Goal: Task Accomplishment & Management: Complete application form

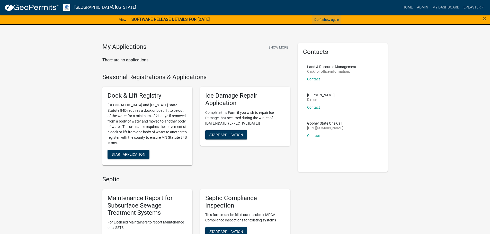
click at [319, 21] on button "Don't show again" at bounding box center [326, 19] width 29 height 8
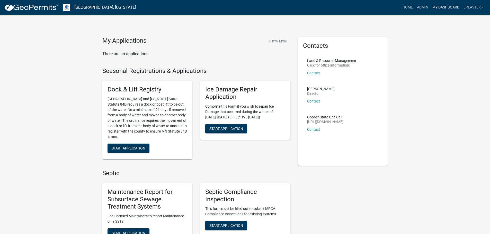
click at [435, 9] on link "My Dashboard" at bounding box center [446, 8] width 31 height 10
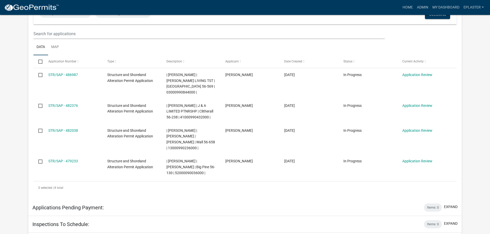
scroll to position [103, 0]
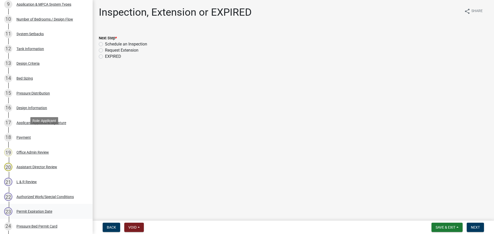
scroll to position [306, 0]
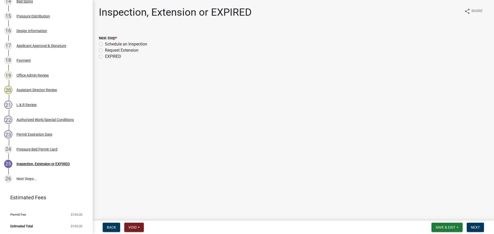
click at [105, 57] on label "EXPIRED" at bounding box center [113, 57] width 16 height 6
click at [105, 57] on input "EXPIRED" at bounding box center [106, 55] width 3 height 3
radio input "true"
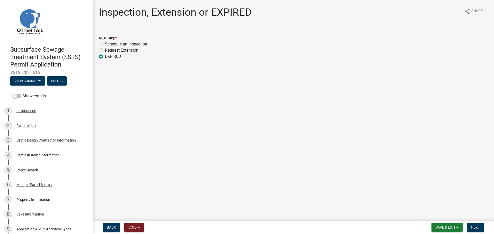
scroll to position [0, 0]
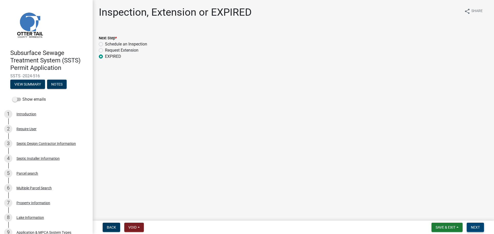
click at [475, 231] on button "Next" at bounding box center [475, 227] width 17 height 9
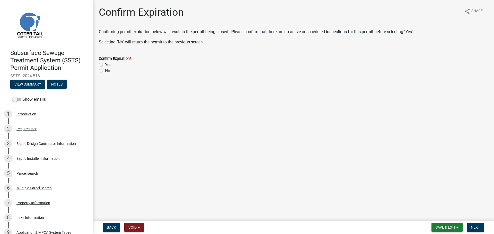
click at [105, 64] on label "Yes" at bounding box center [108, 65] width 6 height 6
click at [105, 64] on input "Yes" at bounding box center [106, 63] width 3 height 3
radio input "true"
click at [469, 228] on button "Next" at bounding box center [475, 227] width 17 height 9
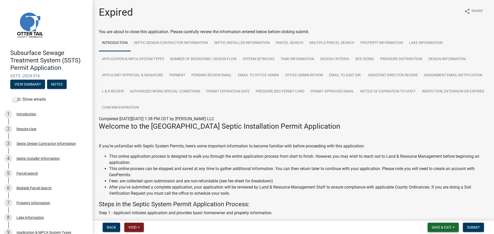
drag, startPoint x: 435, startPoint y: 230, endPoint x: 434, endPoint y: 226, distance: 4.0
click at [435, 230] on button "Save & Exit" at bounding box center [443, 227] width 31 height 9
click at [422, 213] on button "Save & Exit" at bounding box center [438, 214] width 41 height 12
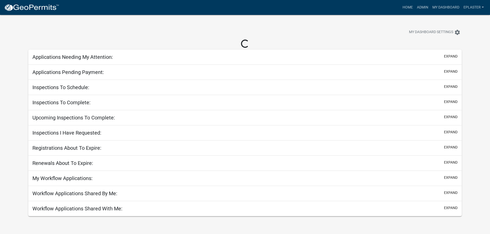
scroll to position [15, 0]
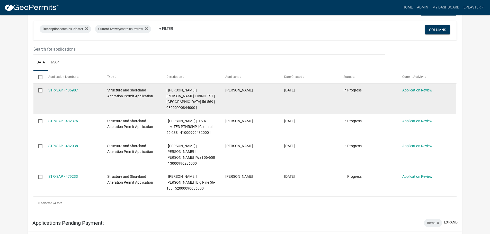
scroll to position [73, 0]
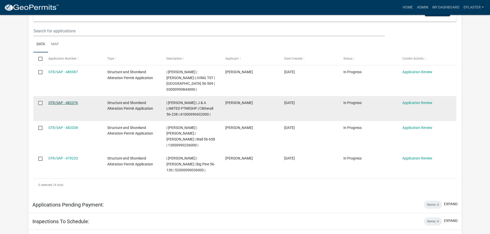
click at [65, 103] on link "STR/SAP - 482376" at bounding box center [63, 103] width 30 height 4
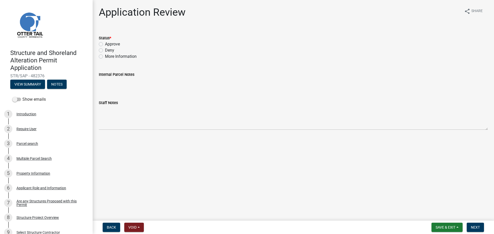
drag, startPoint x: 99, startPoint y: 45, endPoint x: 101, endPoint y: 47, distance: 3.5
click at [105, 45] on label "Approve" at bounding box center [112, 44] width 15 height 6
click at [105, 45] on input "Approve" at bounding box center [106, 42] width 3 height 3
radio input "true"
click at [472, 231] on button "Next" at bounding box center [475, 227] width 17 height 9
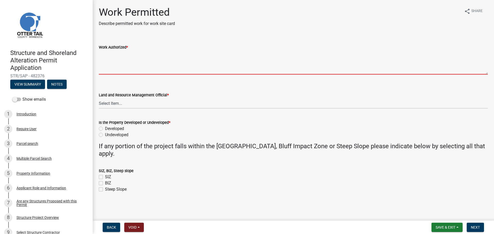
click at [118, 60] on textarea "Work Authorized *" at bounding box center [293, 62] width 389 height 24
paste textarea "Strip topsoil and level area to prep building site. Construct LxW storage shed.…"
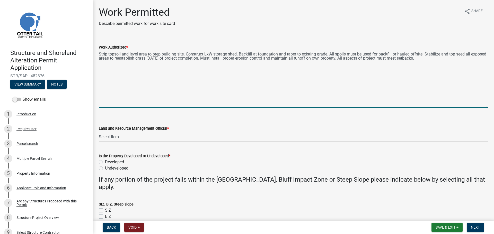
drag, startPoint x: 486, startPoint y: 72, endPoint x: 485, endPoint y: 108, distance: 35.8
click at [485, 108] on div "Work Authorized * Strip topsoil and level area to prep building site. Construct…" at bounding box center [293, 72] width 397 height 71
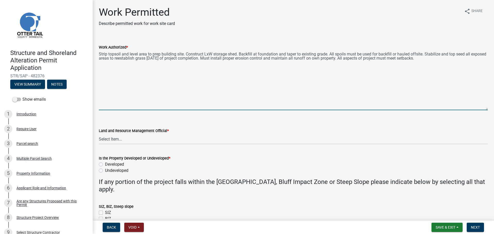
click at [213, 52] on textarea "Strip topsoil and level area to prep building site. Construct LxW storage shed.…" at bounding box center [293, 80] width 389 height 60
click at [128, 80] on textarea "Strip topsoil and level area to prep building site. Construct 28'x32' storage s…" at bounding box center [293, 80] width 389 height 60
click at [467, 62] on textarea "Strip topsoil and level area to prep building site. Construct 28'x32' storage s…" at bounding box center [293, 80] width 389 height 60
click at [451, 62] on textarea "Strip topsoil and level area to prep building site. Construct 28'x32' storage s…" at bounding box center [293, 80] width 389 height 60
click at [452, 61] on textarea "Strip topsoil and level area to prep building site. Construct 28'x32' storage s…" at bounding box center [293, 80] width 389 height 60
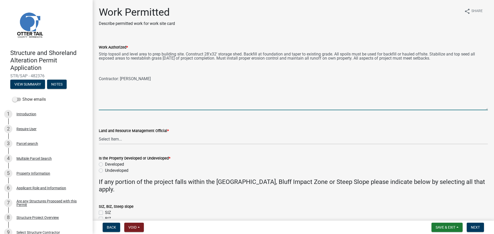
click at [102, 65] on textarea "Strip topsoil and level area to prep building site. Construct 28'x32' storage s…" at bounding box center [293, 80] width 389 height 60
click at [112, 69] on textarea "Strip topsoil and level area to prep building site. Construct 28'x32' storage s…" at bounding box center [293, 80] width 389 height 60
click at [103, 68] on textarea "Strip topsoil and level area to prep building site. Construct 28'x32' storage s…" at bounding box center [293, 80] width 389 height 60
paste textarea "Excavate: Length: # feet Width: # feet Average Depth: # feet Total Cubic Yards:…"
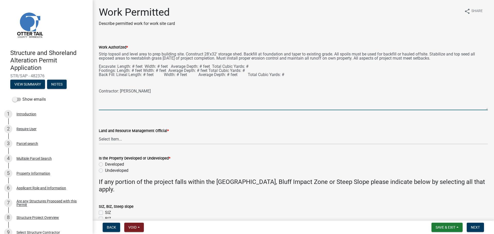
click at [115, 65] on textarea "Strip topsoil and level area to prep building site. Construct 28'x32' storage s…" at bounding box center [293, 80] width 389 height 60
click at [159, 65] on textarea "Strip topsoil and level area to prep building site. Construct 28'x32' storage s…" at bounding box center [293, 80] width 389 height 60
click at [188, 64] on textarea "Strip topsoil and level area to prep building site. Construct 28'x32' storage s…" at bounding box center [293, 80] width 389 height 60
click at [280, 64] on textarea "Strip topsoil and level area to prep building site. Construct 28'x32' storage s…" at bounding box center [293, 80] width 389 height 60
click at [279, 64] on textarea "Strip topsoil and level area to prep building site. Construct 28'x32' storage s…" at bounding box center [293, 80] width 389 height 60
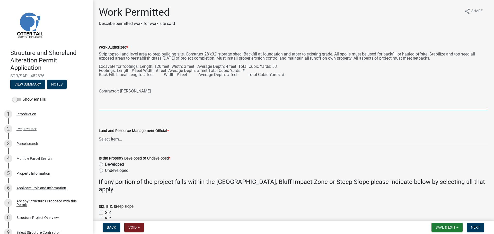
drag, startPoint x: 99, startPoint y: 70, endPoint x: 245, endPoint y: 71, distance: 146.2
click at [245, 71] on textarea "Strip topsoil and level area to prep building site. Construct 28'x32' storage s…" at bounding box center [293, 80] width 389 height 60
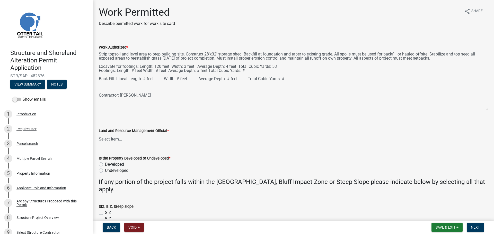
paste textarea "Footings: Length: # feet Width: # feet Average Depth: # feet Total Cubic Yards:…"
click at [115, 70] on textarea "Strip topsoil and level area to prep building site. Construct 28'x32' storage s…" at bounding box center [293, 80] width 389 height 60
drag, startPoint x: 115, startPoint y: 73, endPoint x: 98, endPoint y: 74, distance: 16.5
click at [98, 74] on div "Work Authorized * Strip topsoil and level area to prep building site. Construct…" at bounding box center [293, 73] width 397 height 73
click at [168, 73] on textarea "Strip topsoil and level area to prep building site. Construct 28'x32' storage s…" at bounding box center [293, 80] width 389 height 60
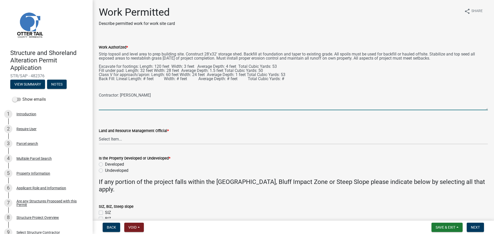
click at [145, 78] on textarea "Strip topsoil and level area to prep building site. Construct 28'x32' storage s…" at bounding box center [293, 80] width 389 height 60
click at [183, 78] on textarea "Strip topsoil and level area to prep building site. Construct 28'x32' storage s…" at bounding box center [293, 80] width 389 height 60
click at [149, 79] on textarea "Strip topsoil and level area to prep building site. Construct 28'x32' storage s…" at bounding box center [293, 80] width 389 height 60
click at [230, 77] on textarea "Strip topsoil and level area to prep building site. Construct 28'x32' storage s…" at bounding box center [293, 80] width 389 height 60
click at [231, 79] on textarea "Strip topsoil and level area to prep building site. Construct 28'x32' storage s…" at bounding box center [293, 80] width 389 height 60
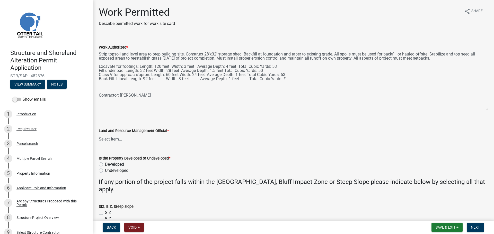
click at [289, 77] on textarea "Strip topsoil and level area to prep building site. Construct 28'x32' storage s…" at bounding box center [293, 80] width 389 height 60
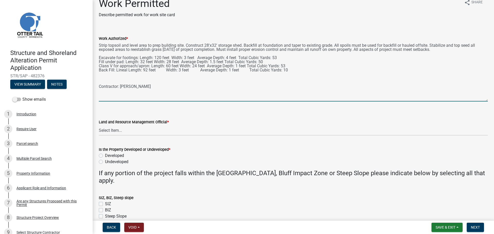
scroll to position [13, 0]
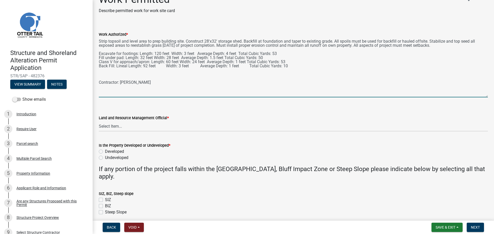
type textarea "Strip topsoil and level area to prep building site. Construct 28'x32' storage s…"
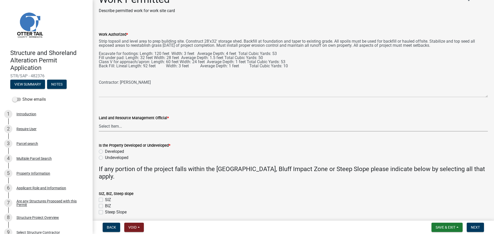
click at [128, 126] on select "Select Item... [PERSON_NAME] [PERSON_NAME] [PERSON_NAME] [PERSON_NAME] [PERSON_…" at bounding box center [293, 126] width 389 height 11
click at [99, 121] on select "Select Item... [PERSON_NAME] [PERSON_NAME] [PERSON_NAME] [PERSON_NAME] [PERSON_…" at bounding box center [293, 126] width 389 height 11
select select "ab2e7446-72a0-49c6-a36a-5181bad2fe68"
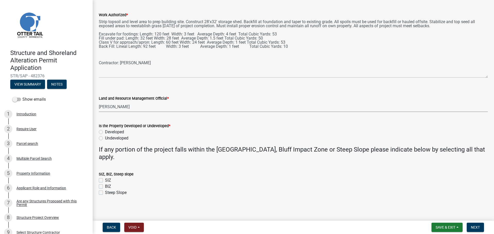
scroll to position [34, 0]
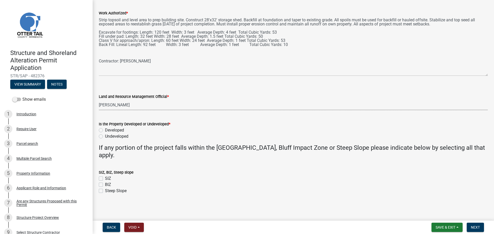
click at [105, 131] on label "Developed" at bounding box center [114, 130] width 19 height 6
click at [105, 131] on input "Developed" at bounding box center [106, 128] width 3 height 3
radio input "true"
click at [480, 228] on span "Next" at bounding box center [475, 228] width 9 height 4
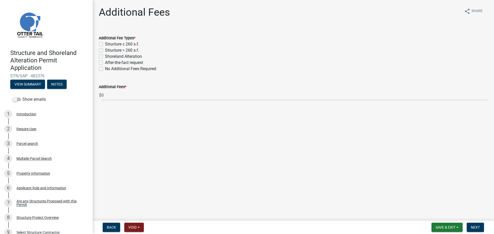
click at [105, 49] on label "Structure > 260 s.f." at bounding box center [122, 50] width 34 height 6
click at [105, 49] on input "Structure > 260 s.f." at bounding box center [106, 48] width 3 height 3
checkbox input "true"
checkbox input "false"
checkbox input "true"
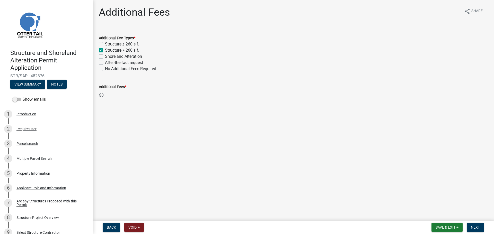
checkbox input "false"
click at [105, 55] on label "Shoreland Alteration" at bounding box center [123, 57] width 37 height 6
click at [105, 55] on input "Shoreland Alteration" at bounding box center [106, 55] width 3 height 3
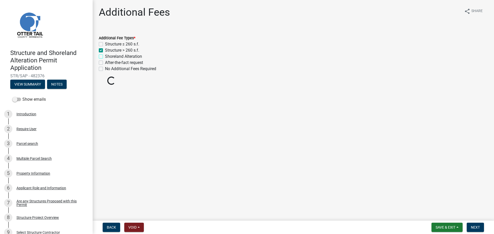
checkbox input "true"
checkbox input "false"
checkbox input "true"
checkbox input "false"
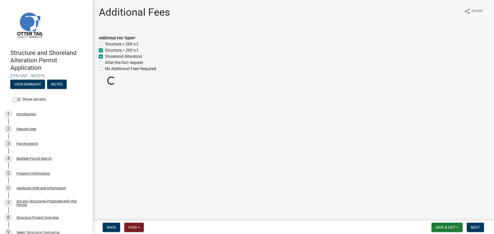
checkbox input "false"
click at [479, 226] on span "Next" at bounding box center [475, 228] width 9 height 4
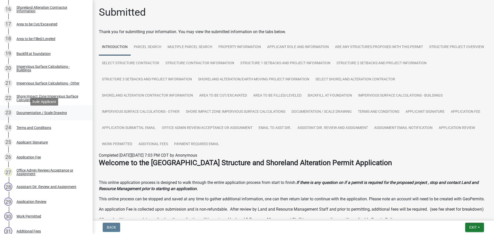
scroll to position [322, 0]
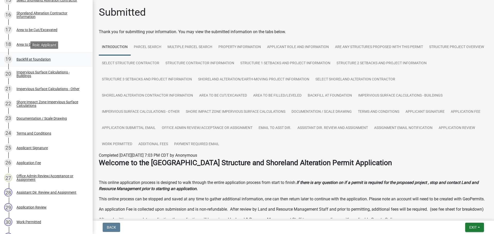
click at [41, 60] on div "Backfill at foundation" at bounding box center [33, 60] width 34 height 4
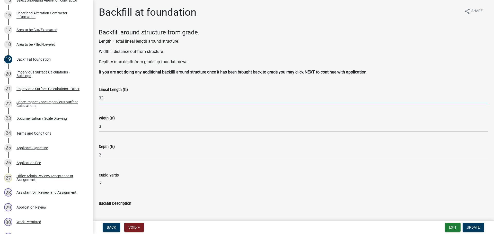
click at [133, 97] on input "32" at bounding box center [293, 98] width 389 height 11
type input "92"
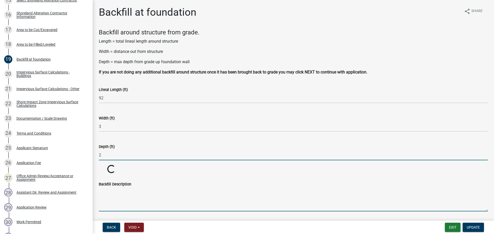
click at [113, 155] on input "2" at bounding box center [293, 155] width 389 height 11
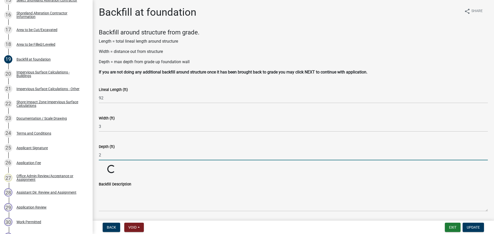
click at [113, 155] on input "2" at bounding box center [293, 155] width 389 height 11
type input "1"
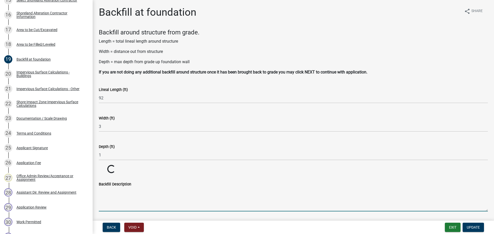
scroll to position [17, 0]
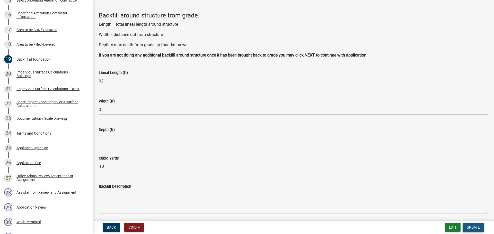
click at [473, 225] on button "Update" at bounding box center [473, 227] width 21 height 9
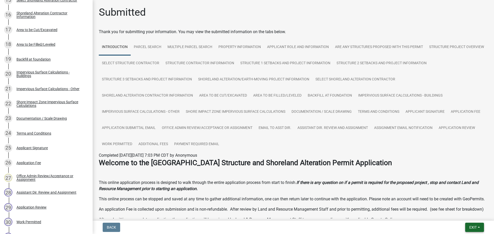
click at [478, 228] on button "Exit" at bounding box center [474, 227] width 19 height 9
click at [457, 215] on button "Save & Exit" at bounding box center [463, 214] width 41 height 12
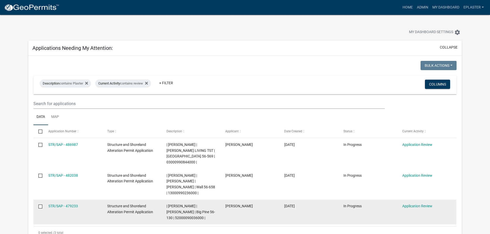
click at [186, 213] on span "| Elizabeth Plaster | DONALD R MATZ | Big Pine 56-130 | 52000090036000 |" at bounding box center [190, 212] width 49 height 16
copy span "52000090036000"
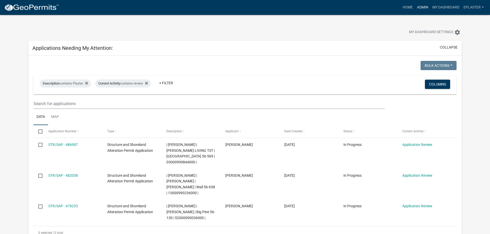
drag, startPoint x: 420, startPoint y: 4, endPoint x: 418, endPoint y: 7, distance: 3.7
click at [420, 4] on link "Admin" at bounding box center [422, 8] width 15 height 10
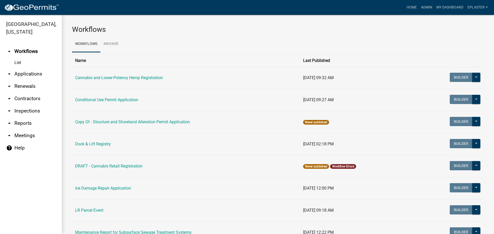
click at [36, 73] on link "arrow_drop_down Applications" at bounding box center [31, 74] width 62 height 12
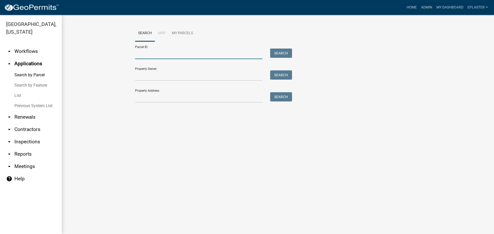
click at [144, 51] on input "Parcel ID:" at bounding box center [198, 54] width 127 height 11
paste input "52000090036000"
type input "52000090036000"
click at [285, 54] on button "Search" at bounding box center [281, 53] width 22 height 9
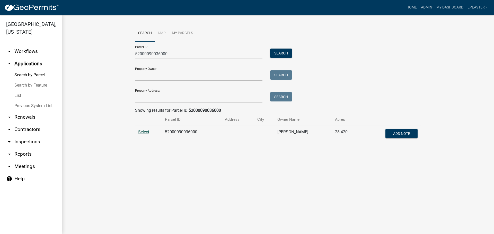
click at [147, 131] on span "Select" at bounding box center [143, 132] width 11 height 5
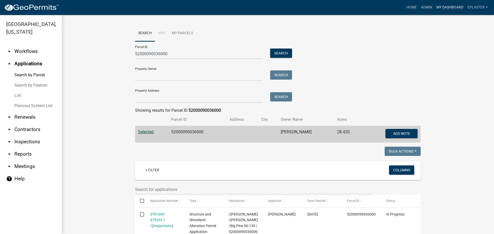
click at [449, 8] on link "My Dashboard" at bounding box center [449, 8] width 31 height 10
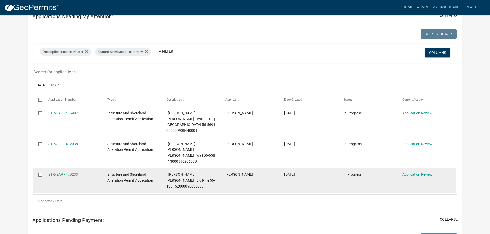
scroll to position [32, 0]
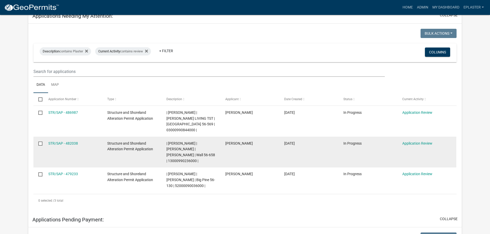
click at [186, 155] on span "| Elizabeth Plaster | DANIEL S TOY | AMY M TOY | Wall 56-658 | 13000990236000 |" at bounding box center [190, 153] width 49 height 22
copy span "13000990236000"
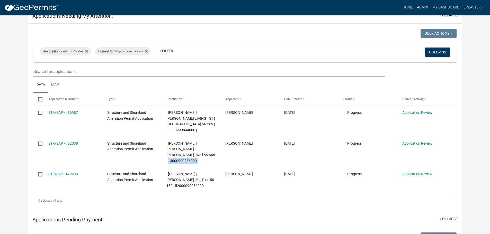
click at [418, 6] on link "Admin" at bounding box center [422, 8] width 15 height 10
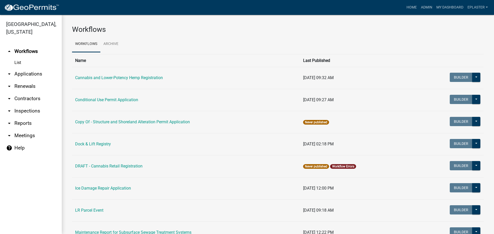
drag, startPoint x: 13, startPoint y: 75, endPoint x: 16, endPoint y: 75, distance: 3.6
click at [13, 75] on link "arrow_drop_down Applications" at bounding box center [31, 74] width 62 height 12
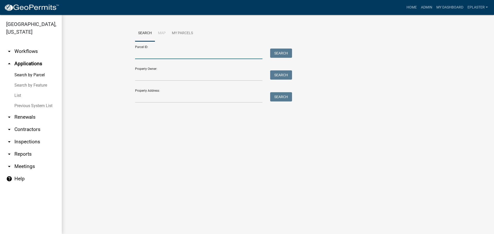
click at [160, 55] on input "Parcel ID:" at bounding box center [198, 54] width 127 height 11
paste input "13000990236000"
type input "13000990236000"
click at [282, 55] on button "Search" at bounding box center [281, 53] width 22 height 9
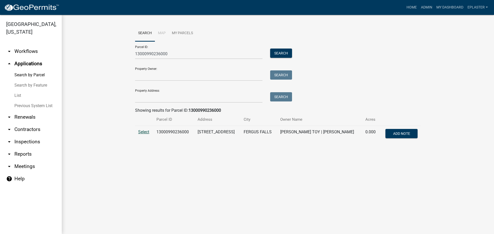
click at [144, 131] on span "Select" at bounding box center [143, 132] width 11 height 5
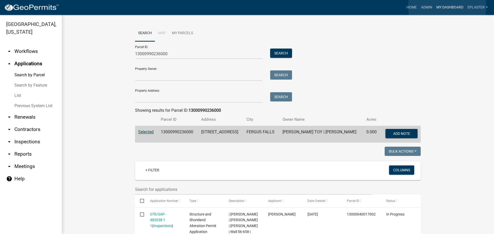
click at [447, 6] on link "My Dashboard" at bounding box center [449, 8] width 31 height 10
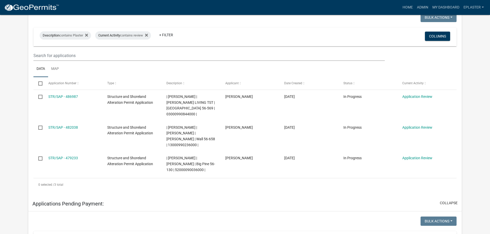
scroll to position [64, 0]
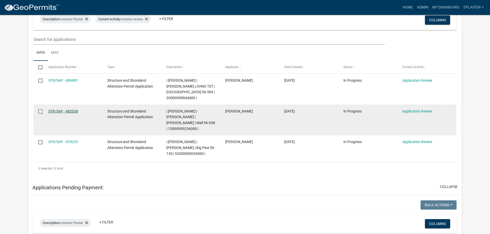
click at [63, 112] on link "STR/SAP - 482038" at bounding box center [63, 111] width 30 height 4
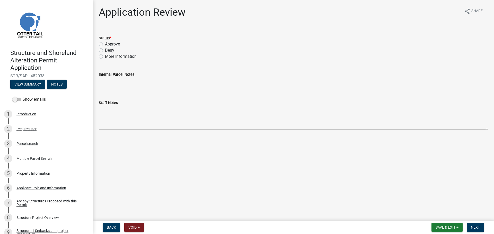
click at [105, 56] on label "More Information" at bounding box center [121, 57] width 32 height 6
click at [105, 56] on input "More Information" at bounding box center [106, 55] width 3 height 3
radio input "true"
click at [473, 229] on wm-app "Structure and Shoreland Alteration Permit Application STR/SAP - 482038 View Sum…" at bounding box center [247, 117] width 494 height 234
click at [473, 225] on button "Next" at bounding box center [475, 227] width 17 height 9
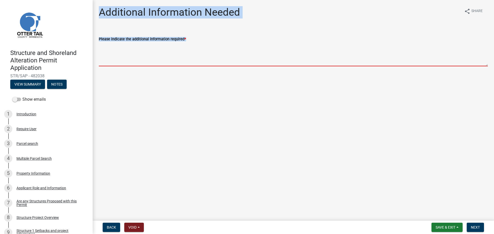
click at [158, 61] on textarea "Please indicate the additional information required *" at bounding box center [293, 54] width 389 height 24
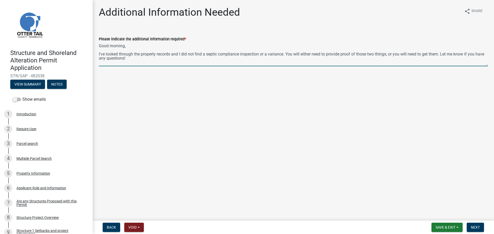
click at [285, 54] on textarea "Good morning, I've looked through the property records and I did not find a sep…" at bounding box center [293, 54] width 389 height 24
click at [244, 56] on textarea "Good morning, I've looked through the property records and I did not find a sep…" at bounding box center [293, 54] width 389 height 24
click at [235, 63] on textarea "Good morning, I've looked through the property records and I did not find a sep…" at bounding box center [293, 54] width 389 height 24
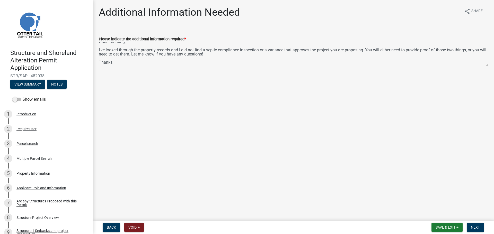
scroll to position [11, 0]
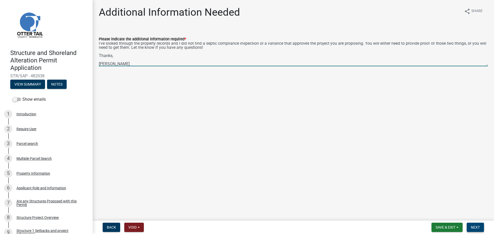
type textarea "Good morning, I've looked through the property records and I did not find a sep…"
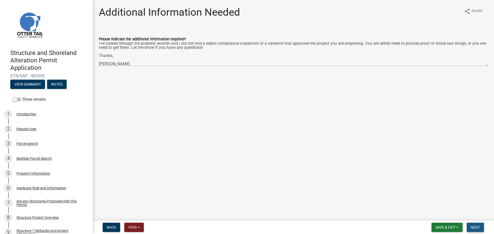
click at [475, 230] on span "Next" at bounding box center [475, 228] width 9 height 4
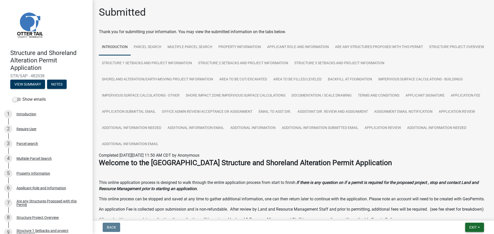
drag, startPoint x: 473, startPoint y: 227, endPoint x: 466, endPoint y: 218, distance: 11.9
click at [474, 227] on span "Exit" at bounding box center [472, 228] width 7 height 4
click at [450, 213] on button "Save & Exit" at bounding box center [463, 214] width 41 height 12
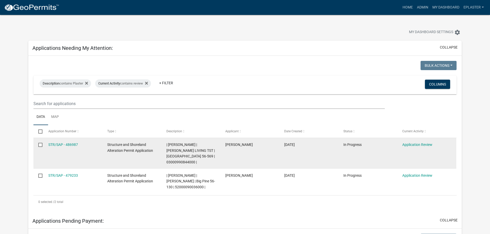
click at [186, 163] on span "| [PERSON_NAME] | [PERSON_NAME] LIVING TST | [GEOGRAPHIC_DATA] 56-569 | 0300099…" at bounding box center [190, 154] width 48 height 22
copy span "03000990844000"
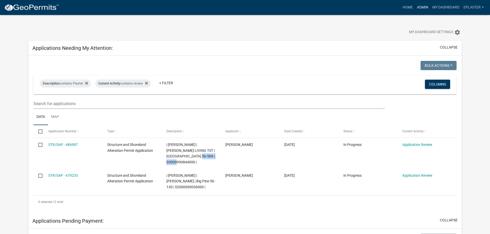
click at [418, 9] on link "Admin" at bounding box center [422, 8] width 15 height 10
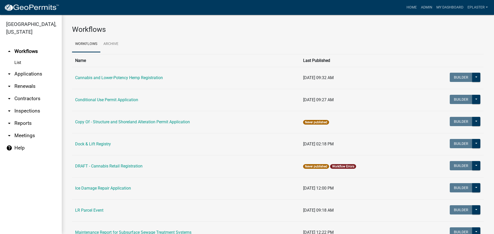
click at [26, 75] on link "arrow_drop_down Applications" at bounding box center [31, 74] width 62 height 12
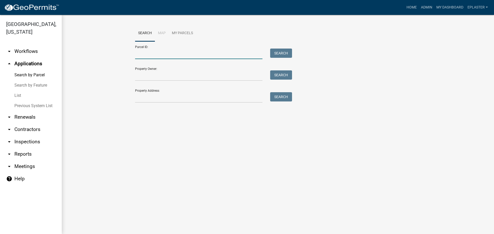
click at [161, 52] on input "Parcel ID:" at bounding box center [198, 54] width 127 height 11
paste input "03000990844000"
type input "03000990844000"
click at [285, 52] on button "Search" at bounding box center [281, 53] width 22 height 9
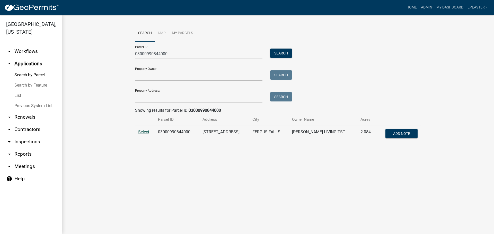
click at [145, 133] on span "Select" at bounding box center [143, 132] width 11 height 5
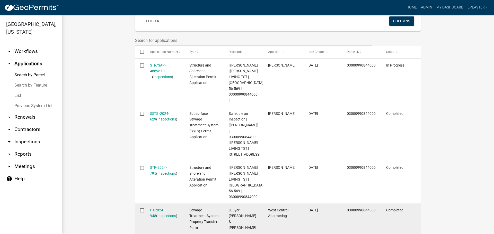
scroll to position [148, 0]
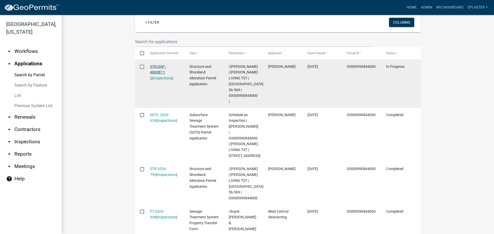
click at [155, 65] on link "STR/SAP - 486987 1 1" at bounding box center [158, 73] width 16 height 16
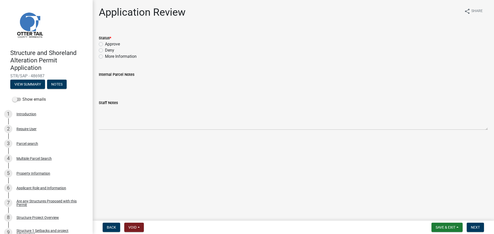
click at [105, 56] on label "More Information" at bounding box center [121, 57] width 32 height 6
click at [105, 56] on input "More Information" at bounding box center [106, 55] width 3 height 3
radio input "true"
click at [472, 226] on span "Next" at bounding box center [475, 228] width 9 height 4
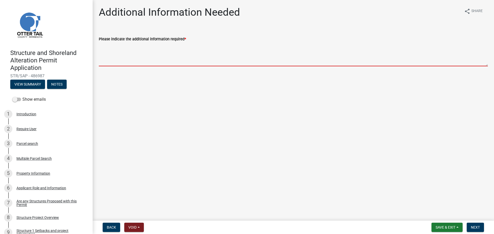
click at [167, 50] on textarea "Please indicate the additional information required *" at bounding box center [293, 54] width 389 height 24
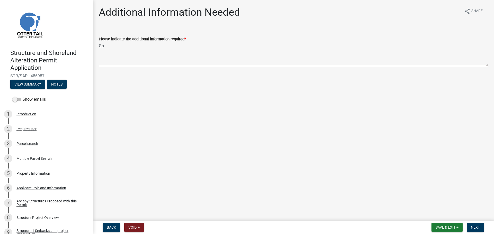
type textarea "G"
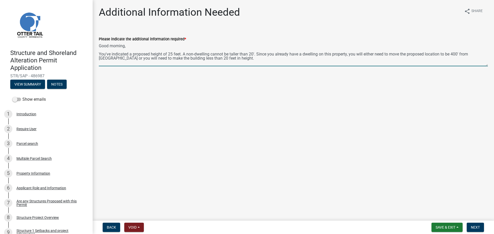
click at [255, 54] on textarea "Good morning, You've indicated a proposed height of 25 feet. A non-dwelling can…" at bounding box center [293, 54] width 389 height 24
click at [256, 58] on textarea "Good morning, You've indicated a proposed height of 25 feet. A non-dwelling can…" at bounding box center [293, 54] width 389 height 24
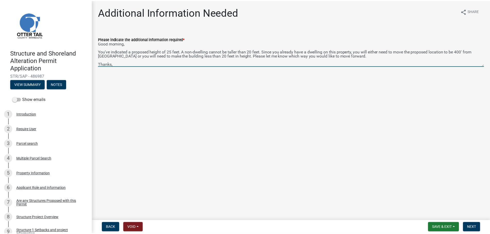
scroll to position [11, 0]
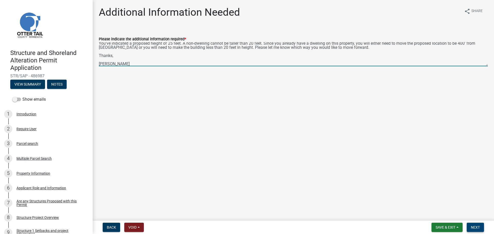
type textarea "Good morning, You've indicated a proposed height of 25 feet. A non-dwelling can…"
click at [476, 226] on span "Next" at bounding box center [475, 228] width 9 height 4
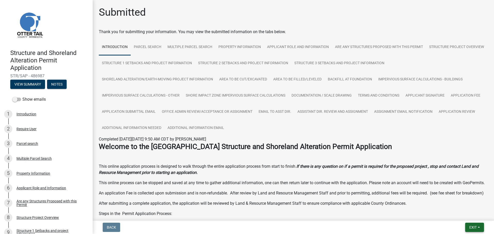
click at [472, 231] on button "Exit" at bounding box center [474, 227] width 19 height 9
click at [457, 212] on button "Save & Exit" at bounding box center [463, 214] width 41 height 12
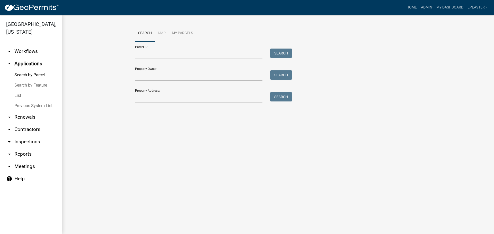
click at [452, 1] on nav "Toggle drawer menu more_horiz Home Admin My Dashboard eplaster Admin Account Lo…" at bounding box center [247, 7] width 494 height 15
click at [449, 5] on link "My Dashboard" at bounding box center [449, 8] width 31 height 10
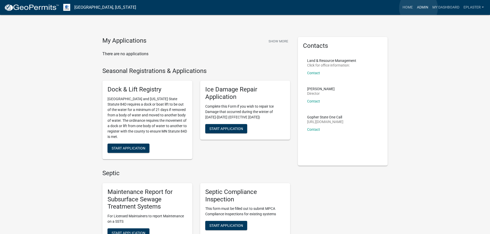
click at [419, 8] on link "Admin" at bounding box center [422, 8] width 15 height 10
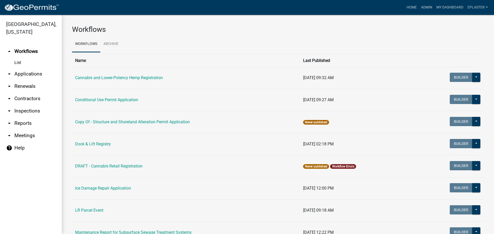
click at [33, 75] on link "arrow_drop_down Applications" at bounding box center [31, 74] width 62 height 12
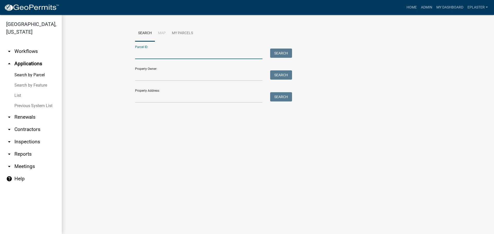
click at [158, 54] on input "Parcel ID:" at bounding box center [198, 54] width 127 height 11
type input "1"
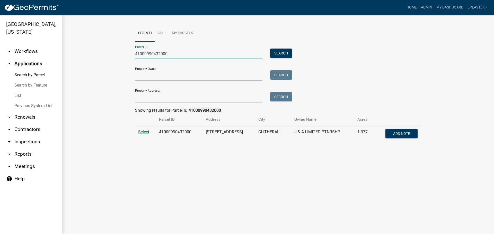
type input "41000990432000"
click at [144, 134] on span "Select" at bounding box center [143, 132] width 11 height 5
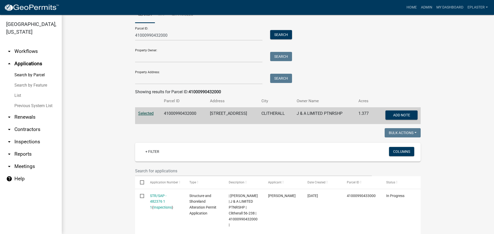
scroll to position [116, 0]
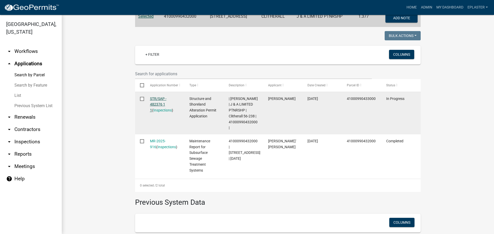
click at [161, 99] on link "STR/SAP - 482376 1 1" at bounding box center [158, 105] width 16 height 16
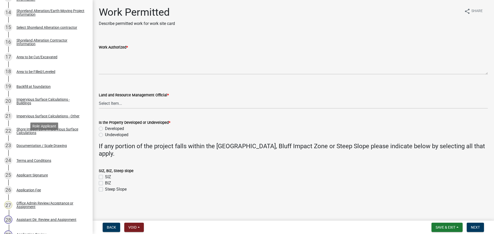
scroll to position [302, 0]
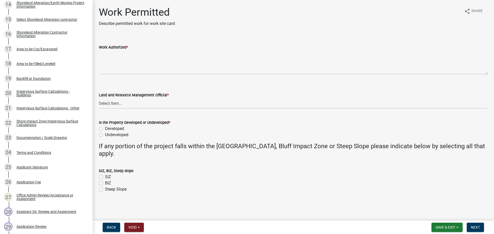
click at [52, 49] on div "Area to be Cut/Excavated" at bounding box center [36, 49] width 41 height 4
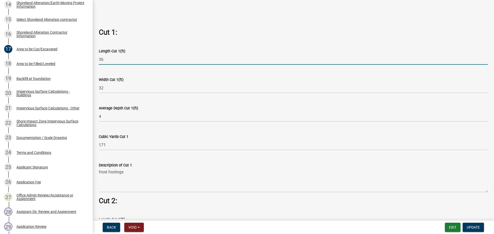
click at [125, 58] on input "36" at bounding box center [293, 59] width 389 height 11
type input "120"
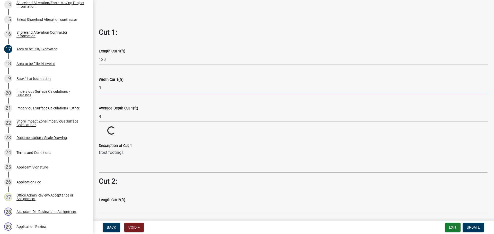
type input "3"
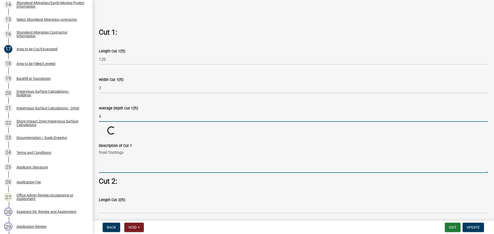
click at [141, 159] on textarea "frost footings" at bounding box center [293, 161] width 389 height 24
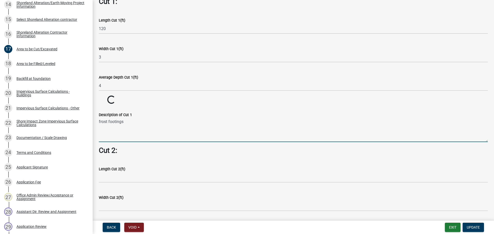
scroll to position [335, 0]
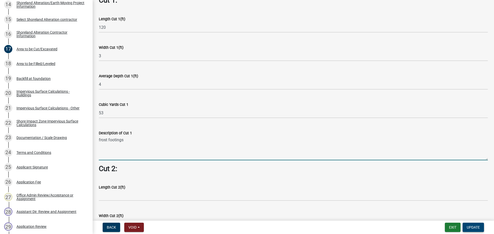
click at [473, 229] on span "Update" at bounding box center [473, 228] width 13 height 4
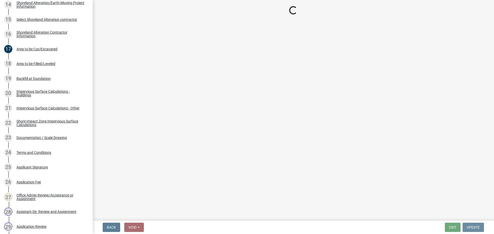
scroll to position [0, 0]
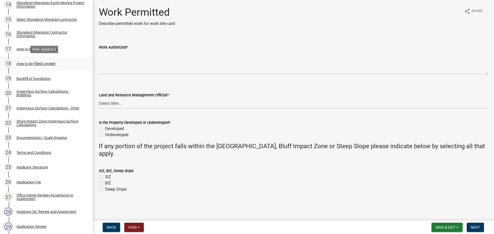
click at [43, 66] on div "18 Area to be Filled/Leveled" at bounding box center [44, 64] width 80 height 8
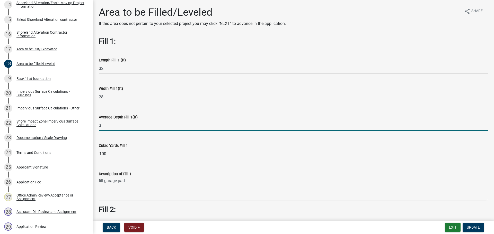
click at [137, 125] on input "3" at bounding box center [293, 125] width 389 height 11
type input "1.5"
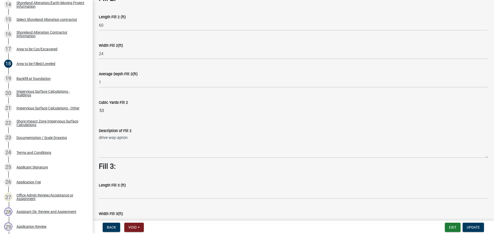
scroll to position [212, 0]
click at [480, 226] on button "Update" at bounding box center [473, 227] width 21 height 9
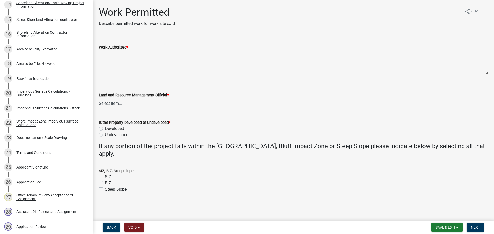
click at [42, 78] on div "Backfill at foundation" at bounding box center [33, 79] width 34 height 4
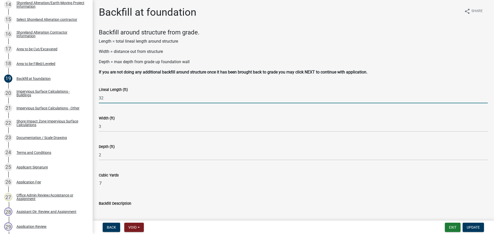
click at [105, 97] on input "32" at bounding box center [293, 98] width 389 height 11
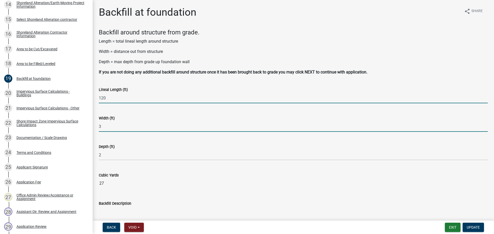
click at [120, 98] on input "120" at bounding box center [293, 98] width 389 height 11
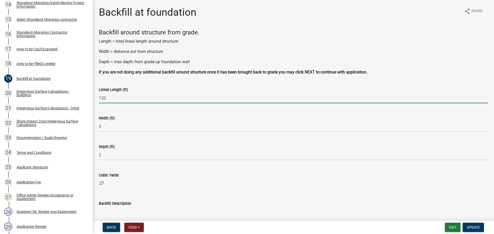
click at [120, 98] on input "120" at bounding box center [293, 98] width 389 height 11
type input "92"
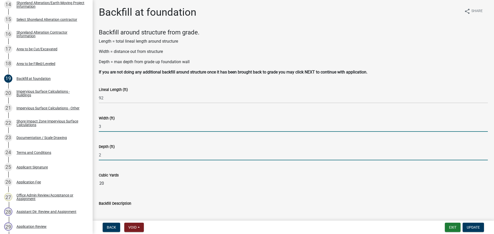
click at [122, 152] on input "2" at bounding box center [293, 155] width 389 height 11
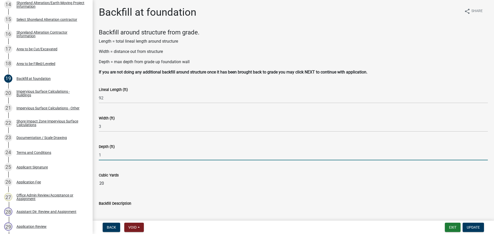
type input "1"
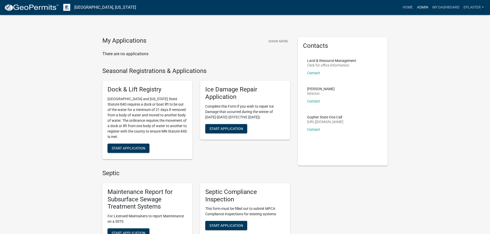
click at [417, 9] on link "Admin" at bounding box center [422, 8] width 15 height 10
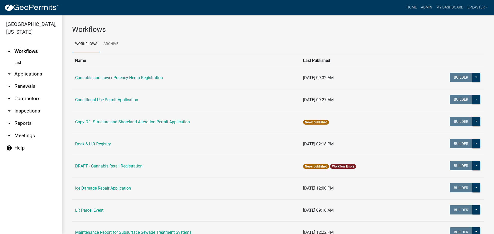
click at [36, 74] on link "arrow_drop_down Applications" at bounding box center [31, 74] width 62 height 12
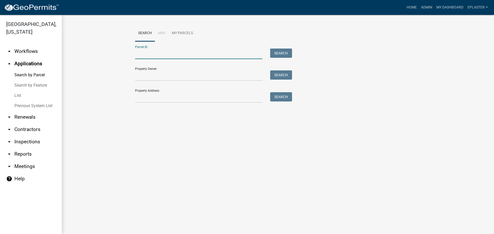
click at [147, 54] on input "Parcel ID:" at bounding box center [198, 54] width 127 height 11
paste input "03000990839000"
type input "03000990839000"
click at [282, 52] on button "Search" at bounding box center [281, 53] width 22 height 9
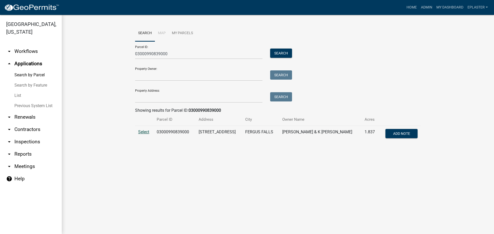
click at [145, 133] on span "Select" at bounding box center [143, 132] width 11 height 5
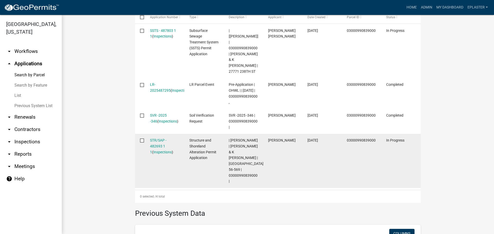
scroll to position [187, 0]
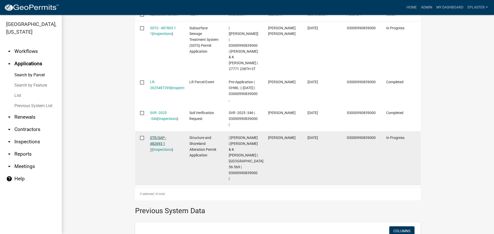
click at [150, 138] on link "STR/SAP - 482693 1 1" at bounding box center [158, 144] width 16 height 16
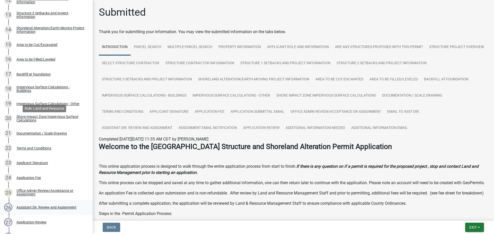
scroll to position [365, 0]
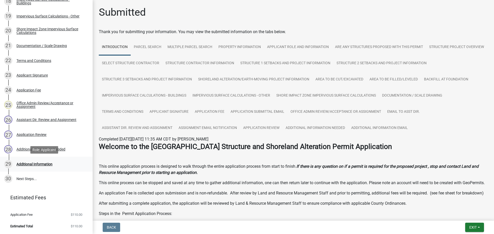
click at [50, 161] on div "29 Additional Information" at bounding box center [44, 164] width 80 height 8
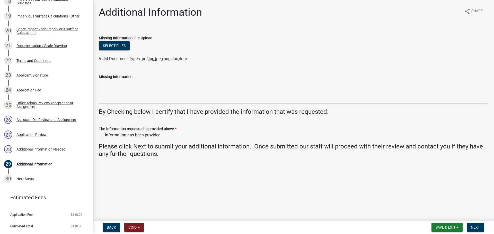
click at [105, 134] on label "Information has been provided" at bounding box center [133, 135] width 56 height 6
click at [105, 134] on input "Information has been provided" at bounding box center [106, 133] width 3 height 3
checkbox input "true"
click at [476, 226] on span "Next" at bounding box center [475, 228] width 9 height 4
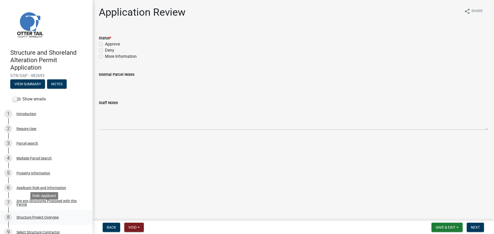
scroll to position [0, 0]
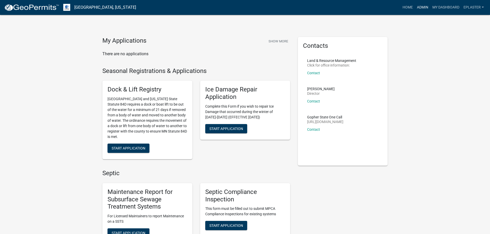
click at [424, 3] on link "Admin" at bounding box center [422, 8] width 15 height 10
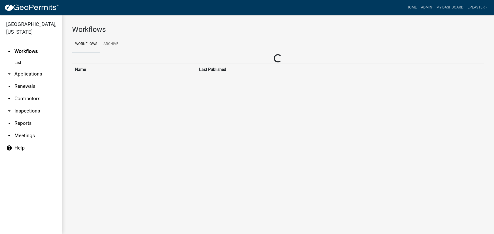
click at [11, 74] on icon "arrow_drop_down" at bounding box center [9, 74] width 6 height 6
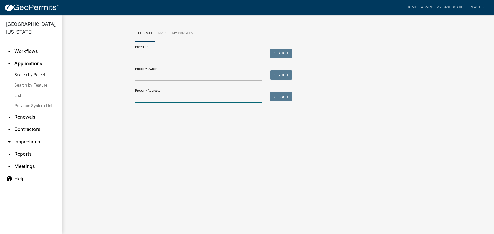
click at [150, 101] on input "Property Address:" at bounding box center [198, 97] width 127 height 11
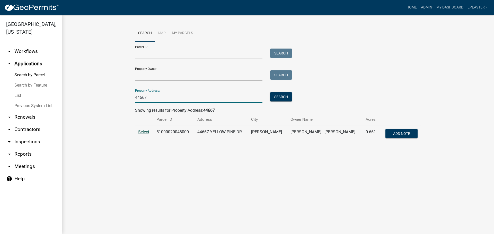
type input "44667"
click at [142, 133] on span "Select" at bounding box center [143, 132] width 11 height 5
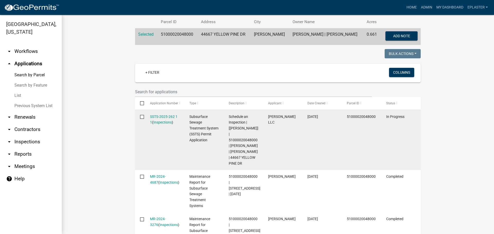
scroll to position [97, 0]
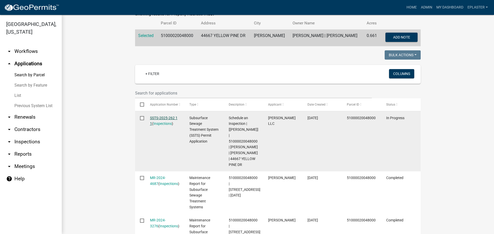
click at [159, 118] on link "SSTS-2025-262 1 1" at bounding box center [164, 121] width 28 height 10
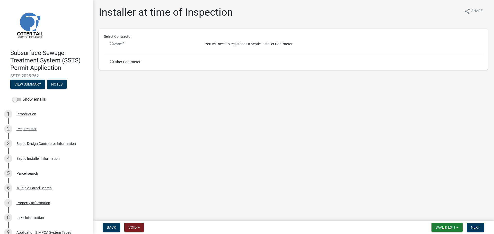
click at [112, 62] on input "radio" at bounding box center [111, 61] width 3 height 3
radio input "true"
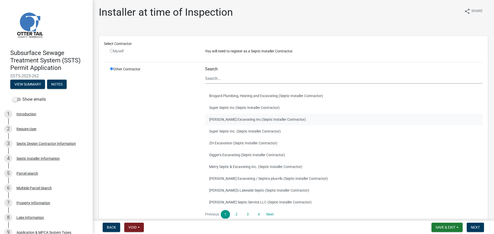
click at [231, 119] on button "[PERSON_NAME] Excavating Inc (Septic Installer Contractor)" at bounding box center [344, 120] width 278 height 12
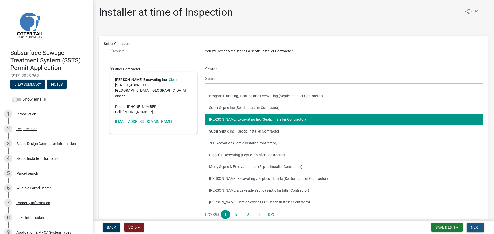
click at [473, 227] on span "Next" at bounding box center [475, 228] width 9 height 4
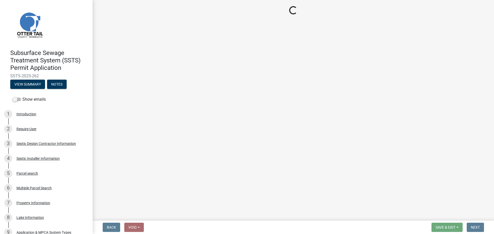
select select "710d5f49-2663-4e73-9718-d0c4e189f5ed"
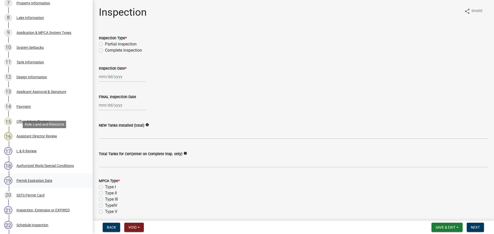
scroll to position [264, 0]
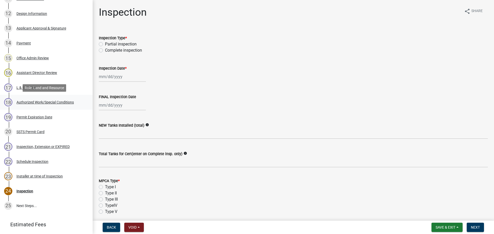
click at [51, 101] on div "Authorized Work/Special Conditions" at bounding box center [44, 103] width 57 height 4
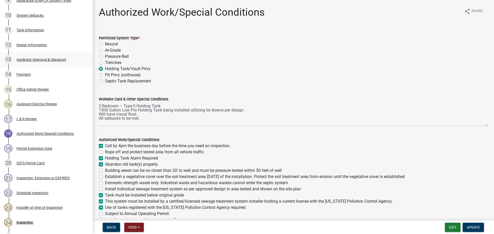
scroll to position [232, 0]
click at [39, 48] on div "Design Information" at bounding box center [31, 46] width 31 height 4
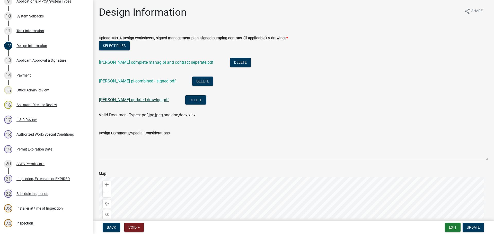
click at [125, 101] on link "[PERSON_NAME] updated drawing.pdf" at bounding box center [134, 100] width 70 height 5
click at [451, 231] on button "Exit" at bounding box center [453, 227] width 16 height 9
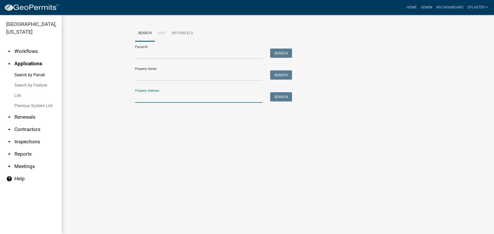
click at [162, 93] on input "Property Address:" at bounding box center [198, 97] width 127 height 11
click at [144, 93] on input "Property Address:" at bounding box center [198, 97] width 127 height 11
click at [155, 56] on input "Parcel ID:" at bounding box center [198, 54] width 127 height 11
click at [171, 47] on div "Parcel ID: Search" at bounding box center [212, 50] width 154 height 18
click at [172, 53] on input "Parcel ID:" at bounding box center [198, 54] width 127 height 11
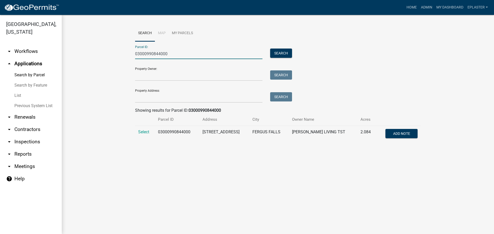
type input "03000990844000"
click at [143, 131] on span "Select" at bounding box center [143, 132] width 11 height 5
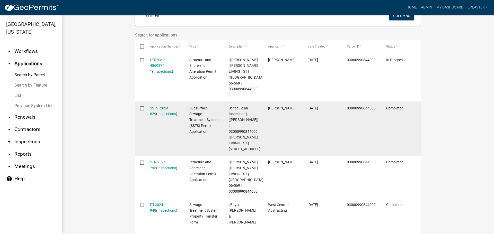
scroll to position [161, 0]
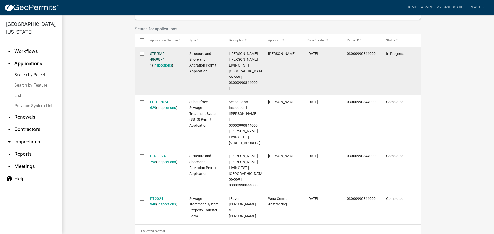
click at [157, 53] on link "STR/SAP - 486987 1 1" at bounding box center [158, 60] width 16 height 16
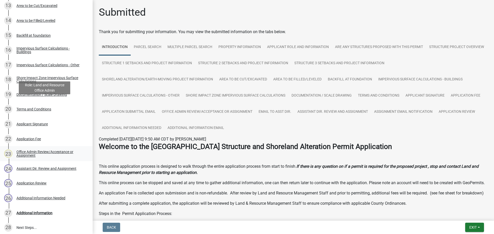
scroll to position [335, 0]
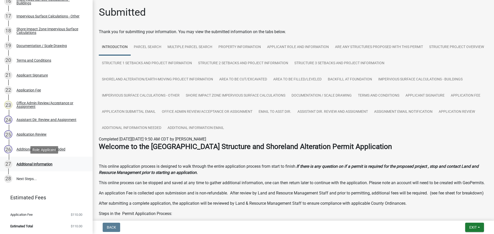
click at [51, 159] on link "27 Additional Information" at bounding box center [46, 164] width 93 height 15
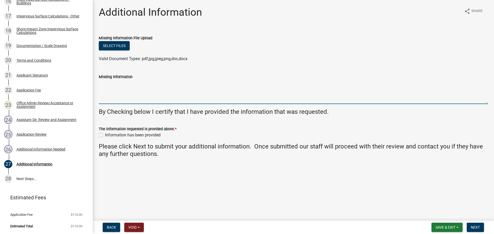
click at [165, 90] on textarea "Missing Information" at bounding box center [293, 92] width 389 height 24
type textarea "Sidewalls will be shorter and will use 5:12 pitch. Building will be under 20' i…"
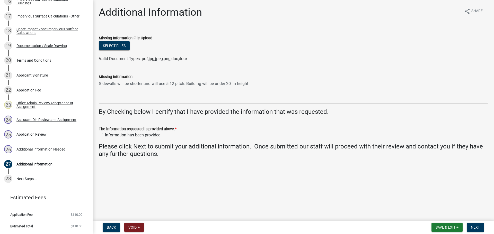
click at [105, 136] on label "Information has been provided" at bounding box center [133, 135] width 56 height 6
click at [105, 136] on input "Information has been provided" at bounding box center [106, 133] width 3 height 3
checkbox input "true"
click at [472, 228] on span "Next" at bounding box center [475, 228] width 9 height 4
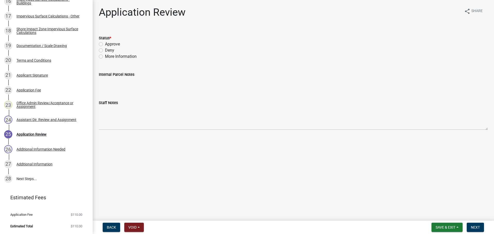
click at [105, 43] on label "Approve" at bounding box center [112, 44] width 15 height 6
click at [105, 43] on input "Approve" at bounding box center [106, 42] width 3 height 3
radio input "true"
click at [477, 230] on button "Next" at bounding box center [475, 227] width 17 height 9
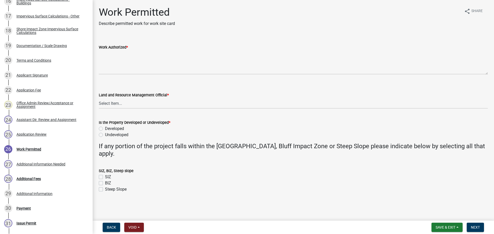
scroll to position [439, 0]
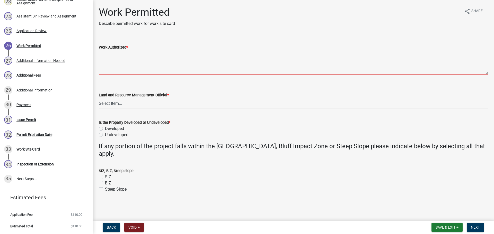
click at [118, 59] on textarea "Work Authorized *" at bounding box center [293, 62] width 389 height 24
paste textarea "Strip topsoil and level area to prep building site. Construct LxW storage shed.…"
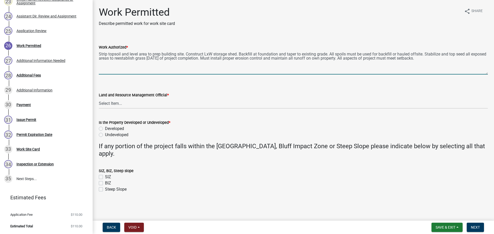
click at [212, 54] on textarea "Strip topsoil and level area to prep building site. Construct LxW storage shed.…" at bounding box center [293, 62] width 389 height 24
click at [458, 61] on textarea "Strip topsoil and level area to prep building site. Construct 28'x52' storage s…" at bounding box center [293, 62] width 389 height 24
paste textarea "Excavate: Length: # feet Width: # feet Average Depth: # feet Total Cubic Yards:…"
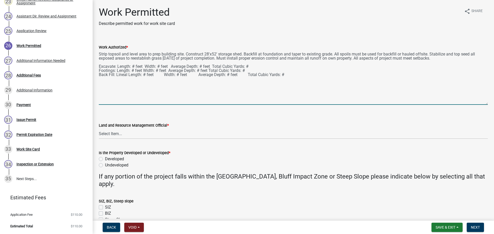
drag, startPoint x: 485, startPoint y: 73, endPoint x: 478, endPoint y: 106, distance: 33.1
click at [478, 105] on textarea "Strip topsoil and level area to prep building site. Construct 28'x52' storage s…" at bounding box center [293, 77] width 389 height 55
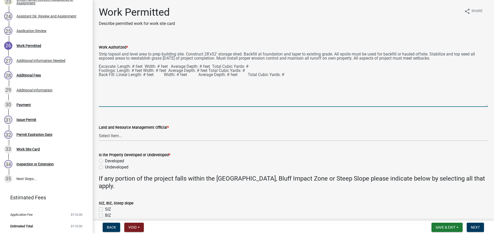
click at [115, 65] on textarea "Strip topsoil and level area to prep building site. Construct 28'x52' storage s…" at bounding box center [293, 78] width 389 height 57
click at [149, 67] on textarea "Strip topsoil and level area to prep building site. Construct 28'x52' storage s…" at bounding box center [293, 78] width 389 height 57
drag, startPoint x: 114, startPoint y: 70, endPoint x: 110, endPoint y: 71, distance: 3.6
click at [106, 71] on textarea "Strip topsoil and level area to prep building site. Construct 28'x52' storage s…" at bounding box center [293, 78] width 389 height 57
drag, startPoint x: 107, startPoint y: 72, endPoint x: 97, endPoint y: 71, distance: 10.9
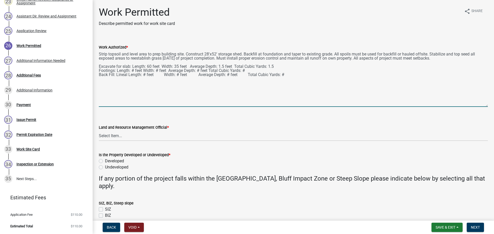
click at [97, 71] on div "Work Authorized * Strip topsoil and level area to prep building site. Construct…" at bounding box center [293, 72] width 397 height 70
click at [276, 66] on textarea "Strip topsoil and level area to prep building site. Construct 28'x52' storage s…" at bounding box center [293, 78] width 389 height 57
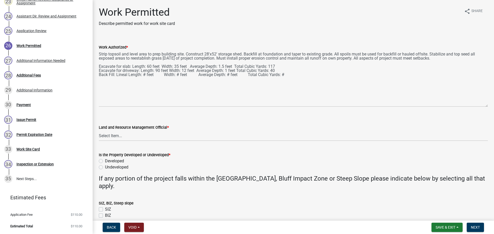
drag, startPoint x: 99, startPoint y: 65, endPoint x: 245, endPoint y: 69, distance: 146.7
click at [217, 72] on div "Work Authorized * Strip topsoil and level area to prep building site. Construct…" at bounding box center [293, 72] width 397 height 70
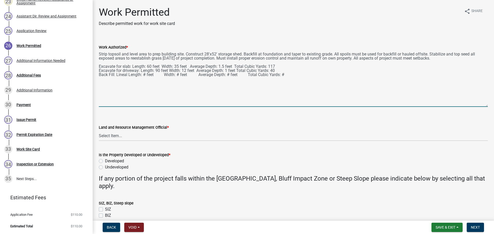
drag, startPoint x: 278, startPoint y: 68, endPoint x: 135, endPoint y: 63, distance: 142.9
click at [135, 63] on textarea "Strip topsoil and level area to prep building site. Construct 28'x52' storage s…" at bounding box center [293, 78] width 389 height 57
click at [284, 70] on textarea "Strip topsoil and level area to prep building site. Construct 28'x52' storage s…" at bounding box center [293, 78] width 389 height 57
drag, startPoint x: 282, startPoint y: 70, endPoint x: 99, endPoint y: 65, distance: 182.8
click at [99, 65] on textarea "Strip topsoil and level area to prep building site. Construct 28'x52' storage s…" at bounding box center [293, 78] width 389 height 57
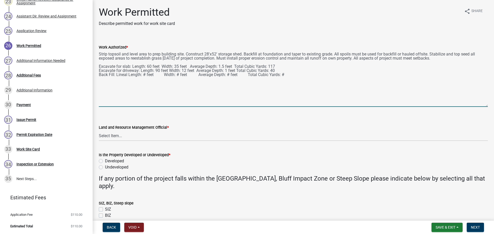
click at [297, 69] on textarea "Strip topsoil and level area to prep building site. Construct 28'x52' storage s…" at bounding box center [293, 78] width 389 height 57
paste textarea "Excavate for slab: Length: 60 feet Width: 35 feet Average Depth: 1.5 feet Total…"
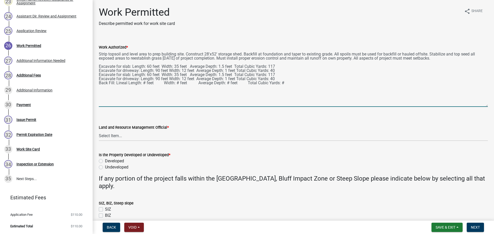
click at [122, 74] on textarea "Strip topsoil and level area to prep building site. Construct 28'x52' storage s…" at bounding box center [293, 78] width 389 height 57
click at [115, 78] on textarea "Strip topsoil and level area to prep building site. Construct 28'x52' storage s…" at bounding box center [293, 78] width 389 height 57
click at [145, 82] on textarea "Strip topsoil and level area to prep building site. Construct 28'x52' storage s…" at bounding box center [293, 78] width 389 height 57
click at [183, 82] on textarea "Strip topsoil and level area to prep building site. Construct 28'x52' storage s…" at bounding box center [293, 78] width 389 height 57
type textarea "Strip topsoil and level area to prep building site. Construct 28'x52' storage s…"
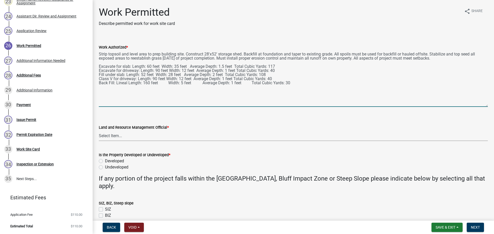
click at [120, 137] on select "Select Item... [PERSON_NAME] [PERSON_NAME] [PERSON_NAME] [PERSON_NAME] [PERSON_…" at bounding box center [293, 136] width 389 height 11
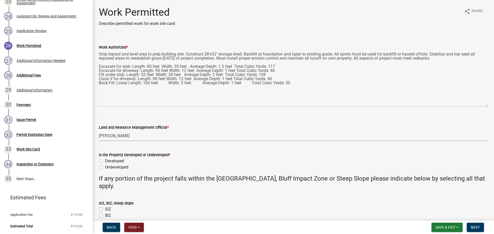
click at [99, 131] on select "Select Item... [PERSON_NAME] [PERSON_NAME] [PERSON_NAME] [PERSON_NAME] [PERSON_…" at bounding box center [293, 136] width 389 height 11
select select "ab2e7446-72a0-49c6-a36a-5181bad2fe68"
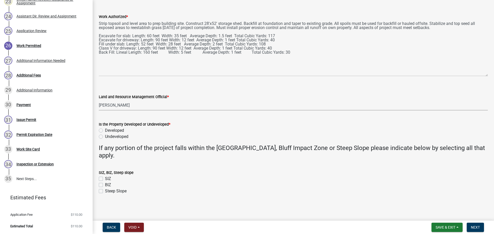
scroll to position [31, 0]
click at [105, 131] on label "Developed" at bounding box center [114, 130] width 19 height 6
click at [105, 131] on input "Developed" at bounding box center [106, 128] width 3 height 3
radio input "true"
click at [479, 231] on button "Next" at bounding box center [475, 227] width 17 height 9
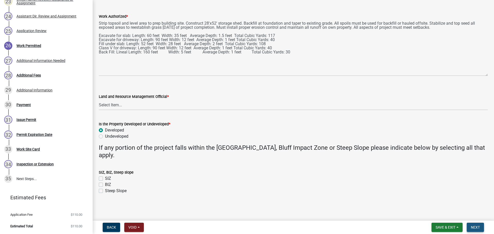
scroll to position [0, 0]
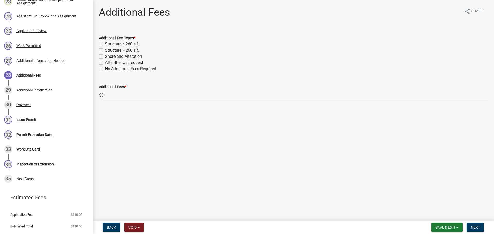
click at [105, 49] on label "Structure > 260 s.f." at bounding box center [122, 50] width 34 height 6
click at [105, 49] on input "Structure > 260 s.f." at bounding box center [106, 48] width 3 height 3
checkbox input "true"
checkbox input "false"
checkbox input "true"
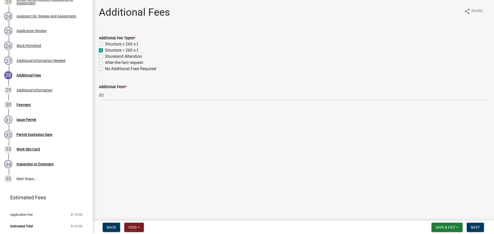
checkbox input "false"
click at [105, 55] on label "Shoreland Alteration" at bounding box center [123, 57] width 37 height 6
click at [105, 55] on input "Shoreland Alteration" at bounding box center [106, 55] width 3 height 3
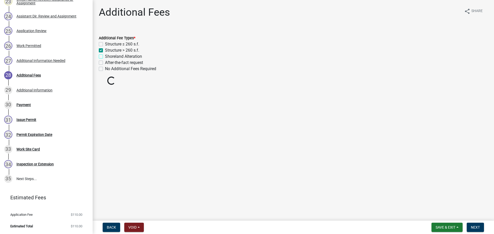
checkbox input "true"
checkbox input "false"
checkbox input "true"
checkbox input "false"
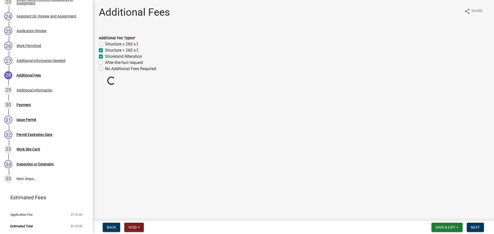
checkbox input "false"
click at [482, 227] on button "Next" at bounding box center [475, 227] width 17 height 9
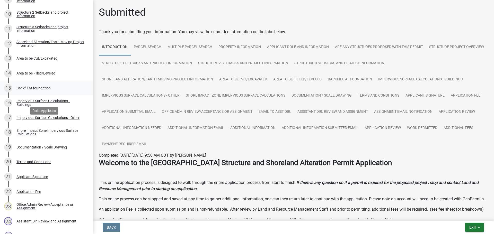
scroll to position [240, 0]
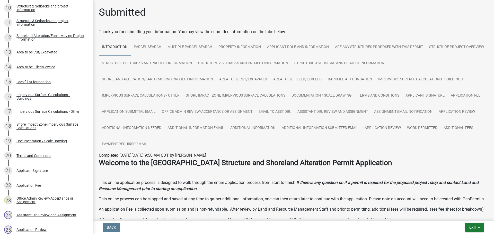
click at [58, 97] on div "Impervious Surface Calculations - Buildings" at bounding box center [50, 96] width 68 height 7
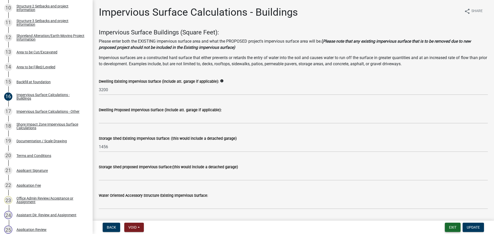
click at [456, 229] on button "Exit" at bounding box center [453, 227] width 16 height 9
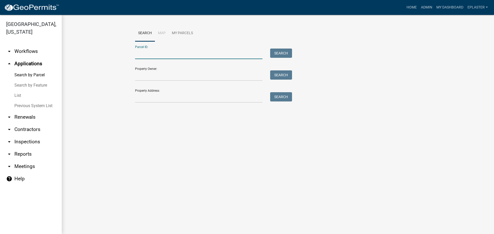
click at [190, 50] on input "Parcel ID:" at bounding box center [198, 54] width 127 height 11
click at [215, 60] on form "Parcel ID: Search Property Owner: Search Property Address: Search" at bounding box center [212, 72] width 154 height 62
click at [212, 57] on input "Parcel ID:" at bounding box center [198, 54] width 127 height 11
paste input "03000990844000"
type input "03000990844000"
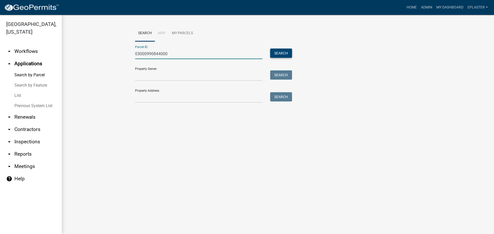
click at [287, 51] on button "Search" at bounding box center [281, 53] width 22 height 9
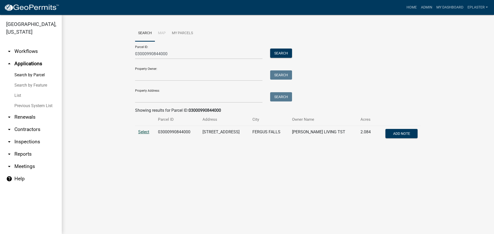
click at [145, 132] on span "Select" at bounding box center [143, 132] width 11 height 5
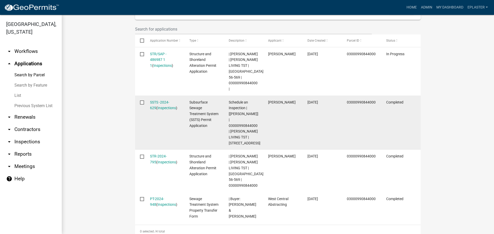
scroll to position [174, 0]
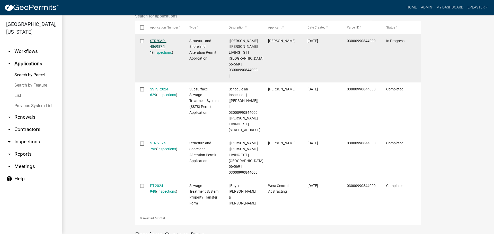
click at [156, 40] on link "STR/SAP - 486987 1 1" at bounding box center [158, 47] width 16 height 16
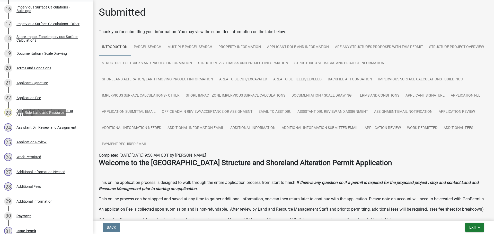
scroll to position [328, 0]
click at [48, 156] on div "26 Work Permitted" at bounding box center [44, 157] width 80 height 8
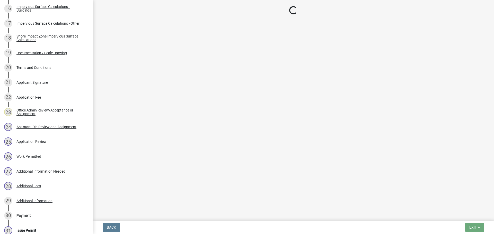
select select "ab2e7446-72a0-49c6-a36a-5181bad2fe68"
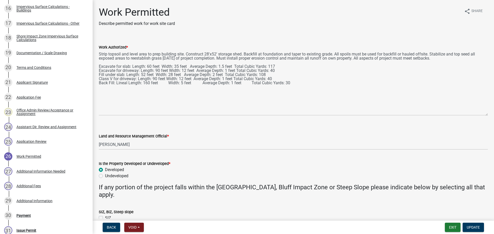
drag, startPoint x: 485, startPoint y: 74, endPoint x: 476, endPoint y: 115, distance: 42.1
click at [477, 115] on textarea "Strip topsoil and level area to prep building site. Construct 28'x52' storage s…" at bounding box center [293, 82] width 389 height 65
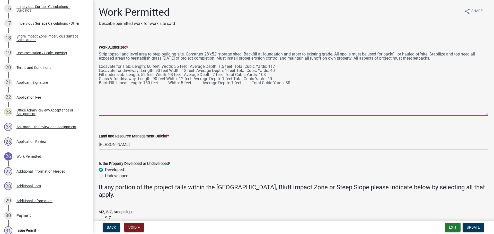
click at [126, 89] on textarea "Strip topsoil and level area to prep building site. Construct 28'x52' storage s…" at bounding box center [293, 82] width 389 height 65
type textarea "Strip topsoil and level area to prep building site. Construct 28'x52' storage s…"
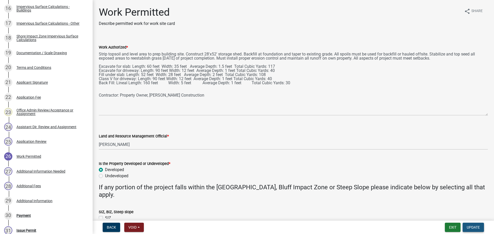
click at [475, 227] on span "Update" at bounding box center [473, 228] width 13 height 4
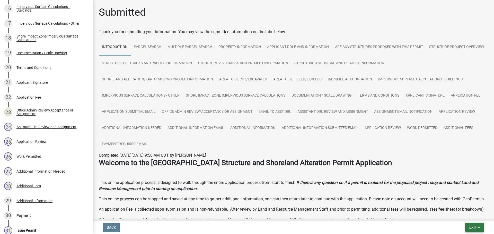
click at [474, 230] on button "Exit" at bounding box center [474, 227] width 19 height 9
click at [468, 210] on button "Save & Exit" at bounding box center [463, 214] width 41 height 12
